Goal: Use online tool/utility: Utilize a website feature to perform a specific function

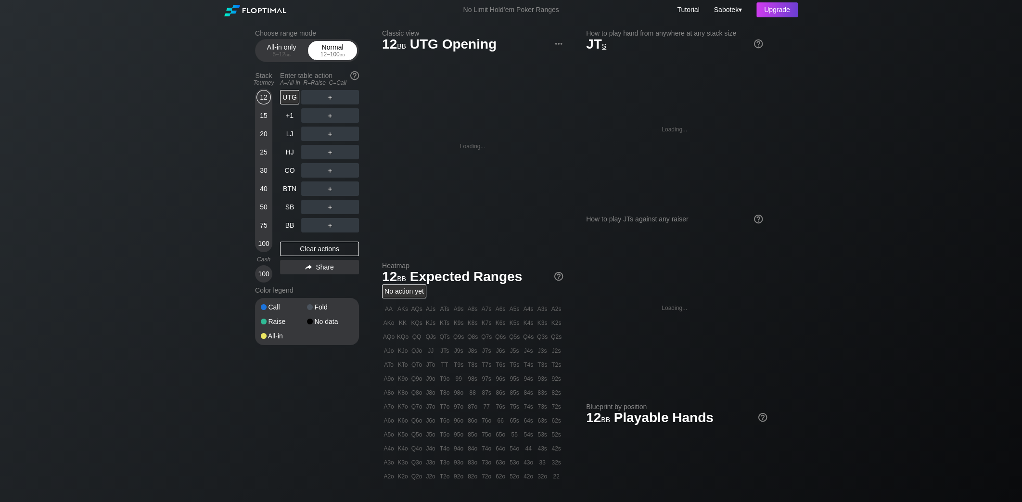
click at [323, 54] on div "12 – 100 bb" at bounding box center [332, 54] width 40 height 7
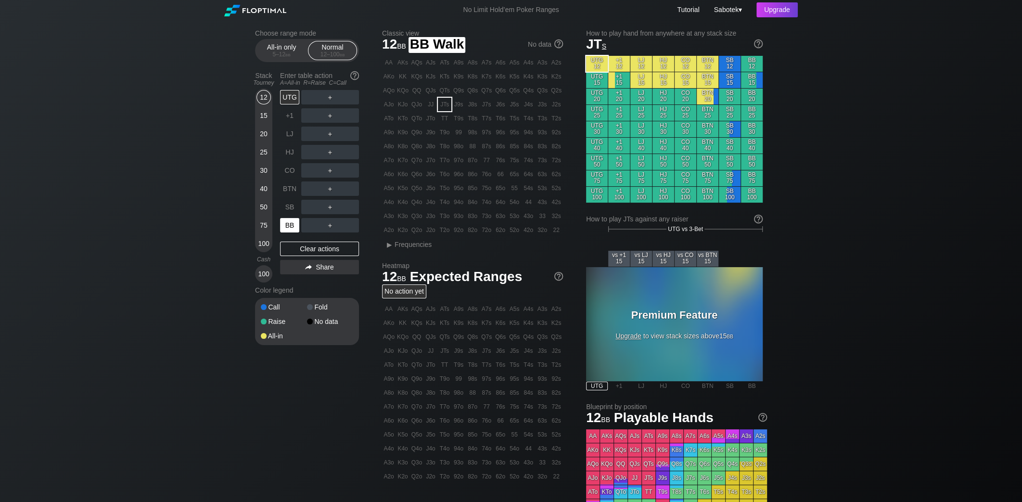
click at [287, 225] on div "BB" at bounding box center [289, 225] width 19 height 14
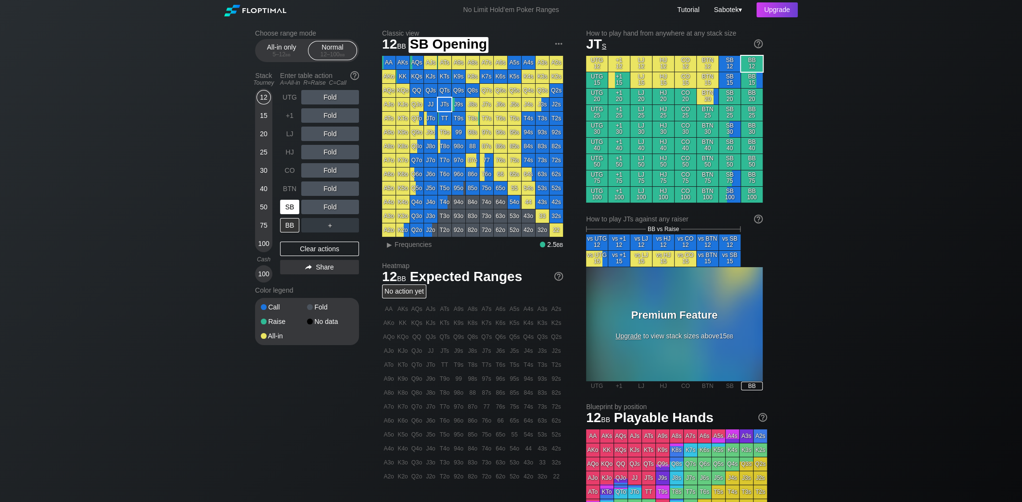
click at [288, 205] on div "SB" at bounding box center [289, 207] width 19 height 14
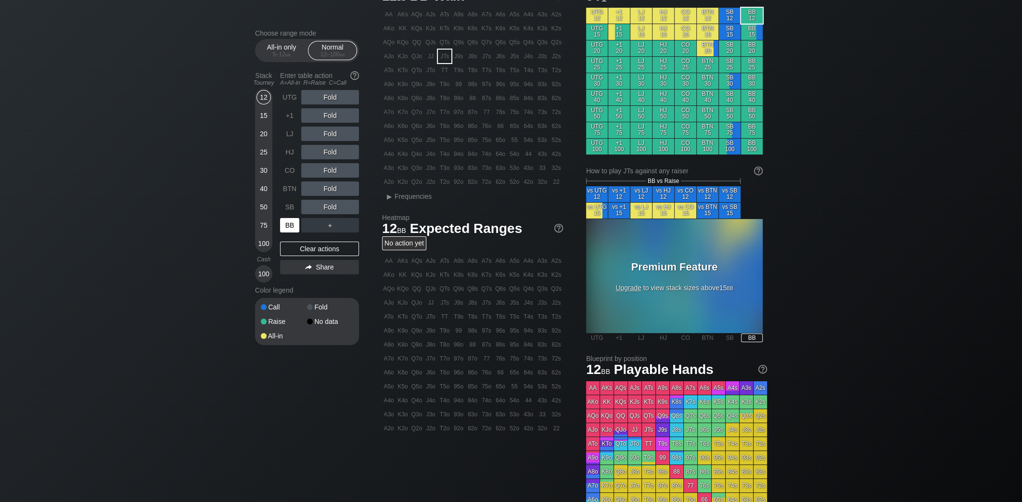
click at [290, 225] on div "BB" at bounding box center [289, 225] width 19 height 14
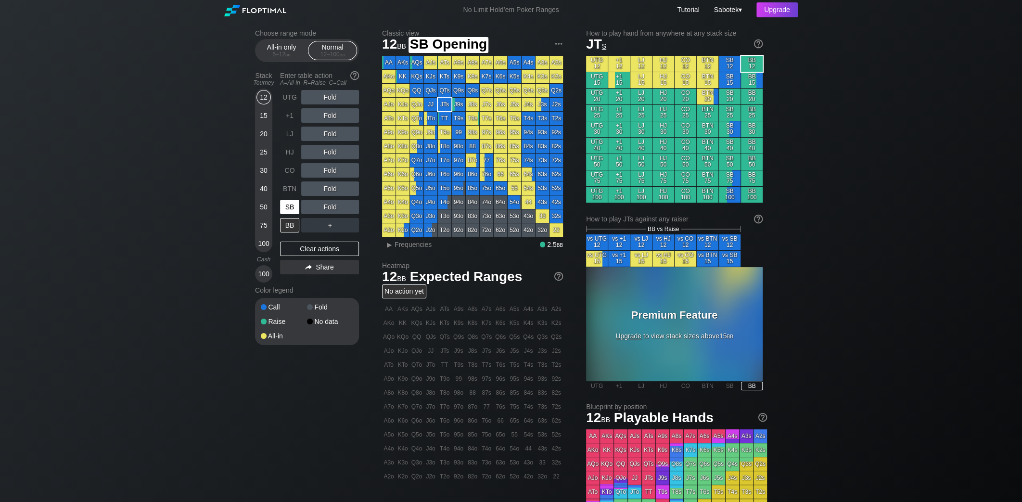
click at [286, 206] on div "SB" at bounding box center [289, 207] width 19 height 14
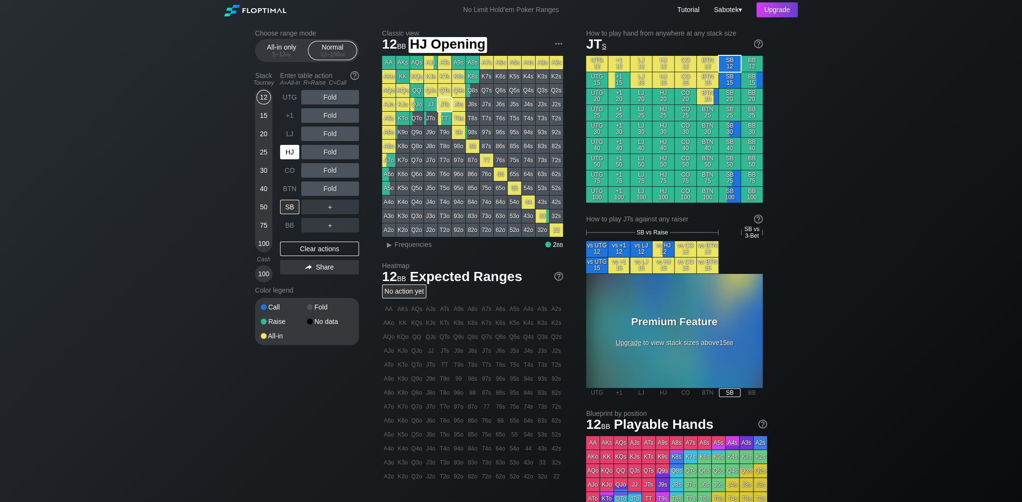
click at [292, 152] on div "HJ" at bounding box center [289, 152] width 19 height 14
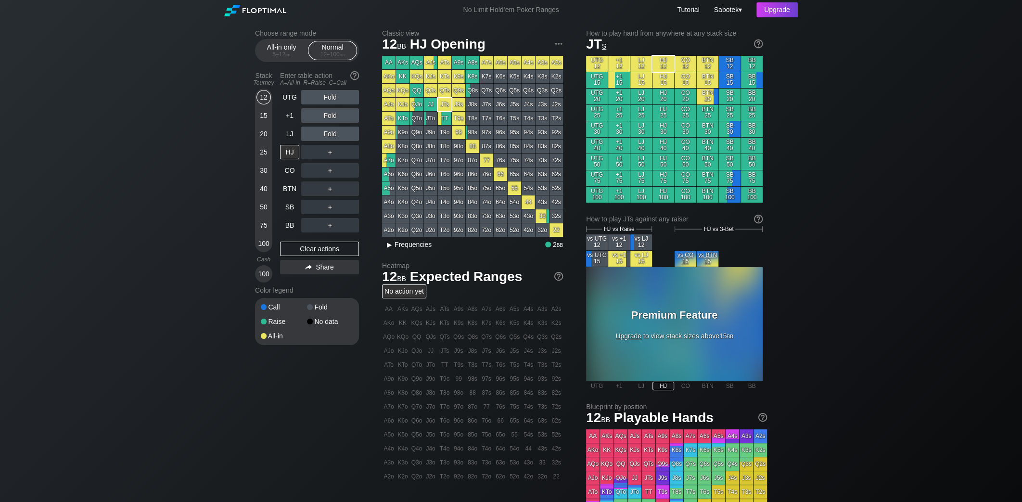
click at [403, 245] on span "Frequencies" at bounding box center [413, 245] width 37 height 8
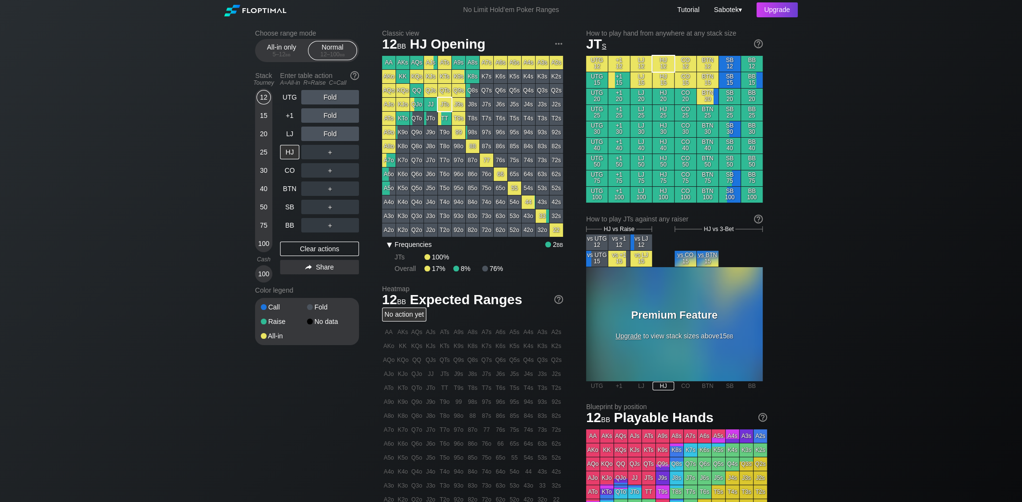
click at [416, 243] on span "Frequencies" at bounding box center [413, 245] width 37 height 8
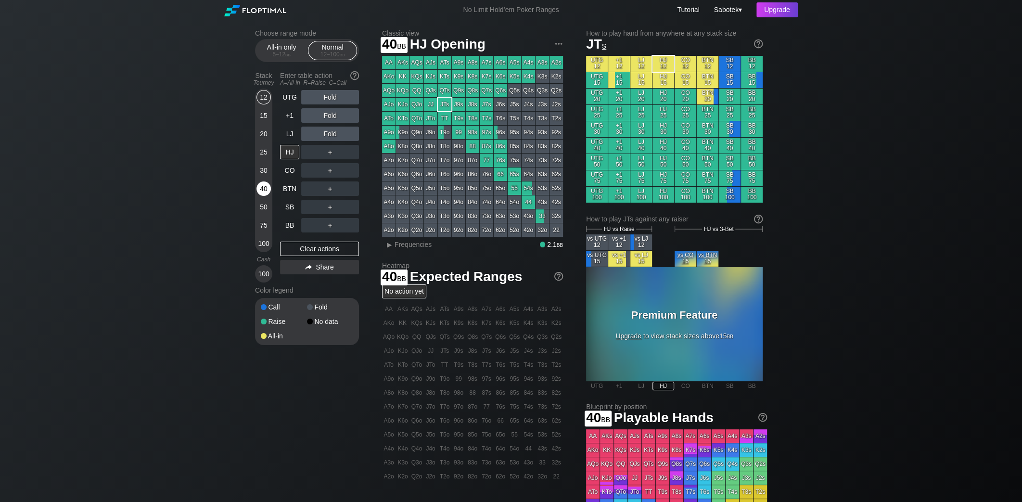
click at [262, 187] on div "40" at bounding box center [264, 188] width 14 height 14
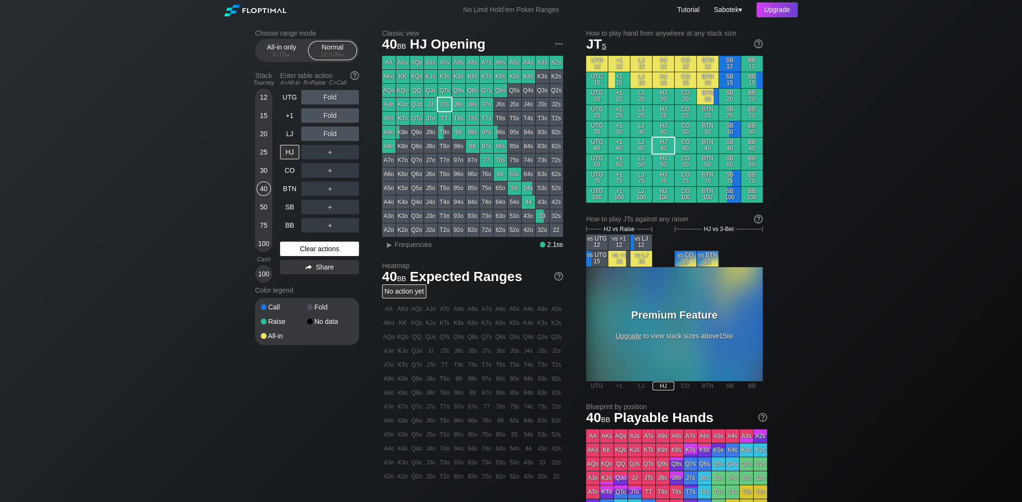
click at [318, 254] on div "Clear actions" at bounding box center [319, 249] width 79 height 14
